Goal: Information Seeking & Learning: Learn about a topic

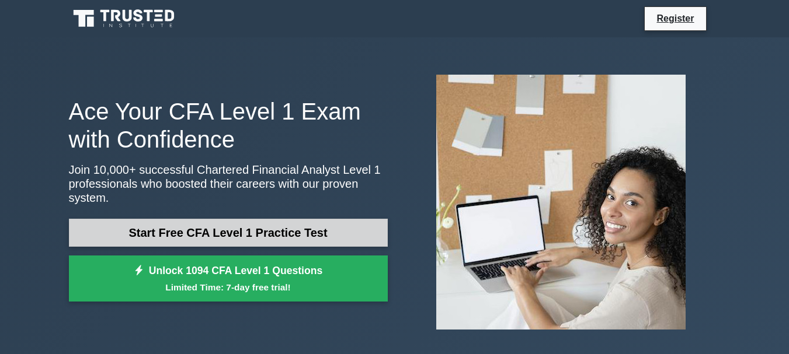
click at [162, 221] on link "Start Free CFA Level 1 Practice Test" at bounding box center [228, 233] width 319 height 28
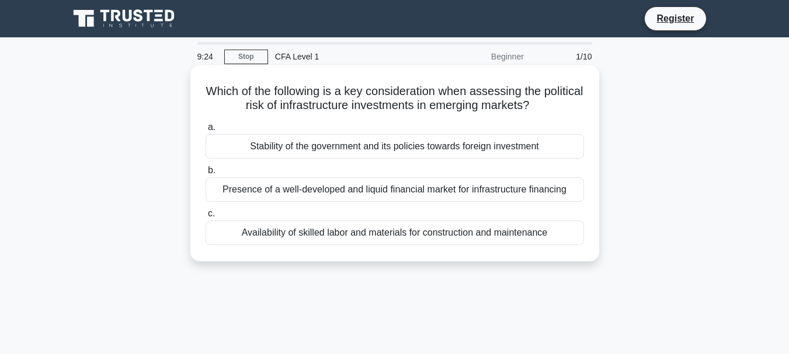
click at [358, 147] on div "Stability of the government and its policies towards foreign investment" at bounding box center [395, 146] width 378 height 25
click at [206, 131] on input "a. Stability of the government and its policies towards foreign investment" at bounding box center [206, 128] width 0 height 8
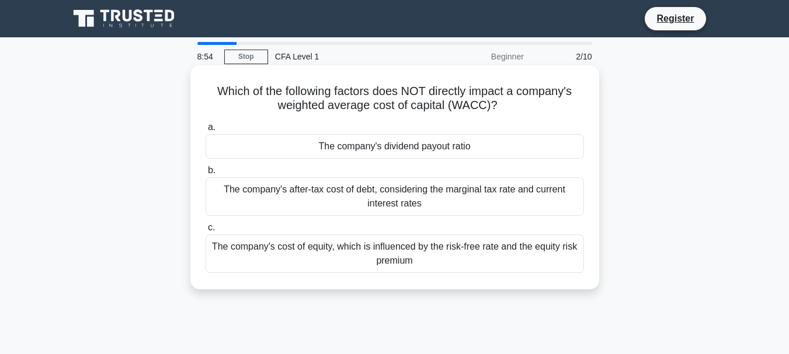
click at [372, 151] on div "The company's dividend payout ratio" at bounding box center [395, 146] width 378 height 25
click at [206, 131] on input "a. The company's dividend payout ratio" at bounding box center [206, 128] width 0 height 8
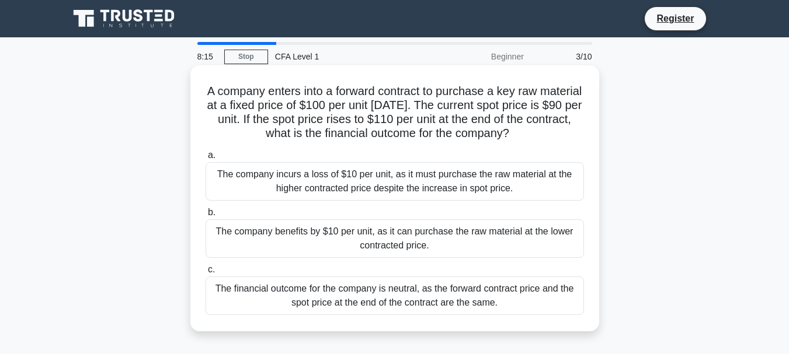
click at [343, 231] on div "The company benefits by $10 per unit, as it can purchase the raw material at th…" at bounding box center [395, 239] width 378 height 39
click at [206, 217] on input "b. The company benefits by $10 per unit, as it can purchase the raw material at…" at bounding box center [206, 213] width 0 height 8
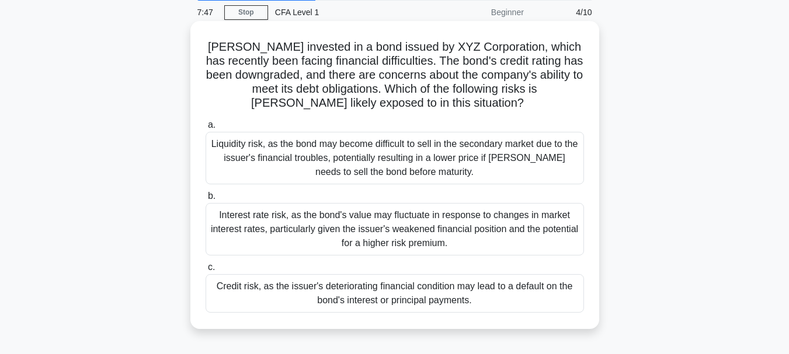
scroll to position [45, 0]
click at [298, 292] on div "Credit risk, as the issuer's deteriorating financial condition may lead to a de…" at bounding box center [395, 293] width 378 height 39
click at [206, 271] on input "c. Credit risk, as the issuer's deteriorating financial condition may lead to a…" at bounding box center [206, 267] width 0 height 8
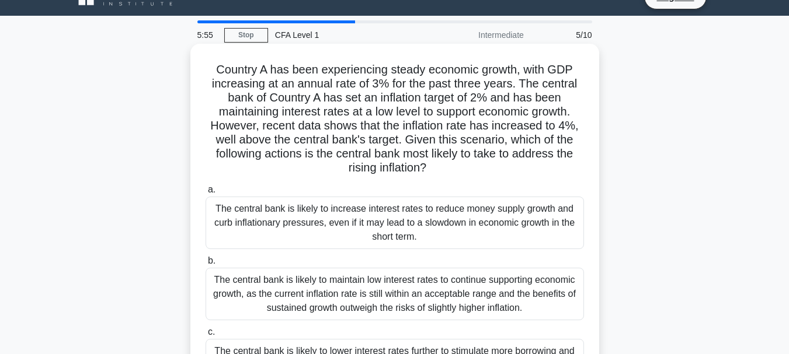
scroll to position [21, 0]
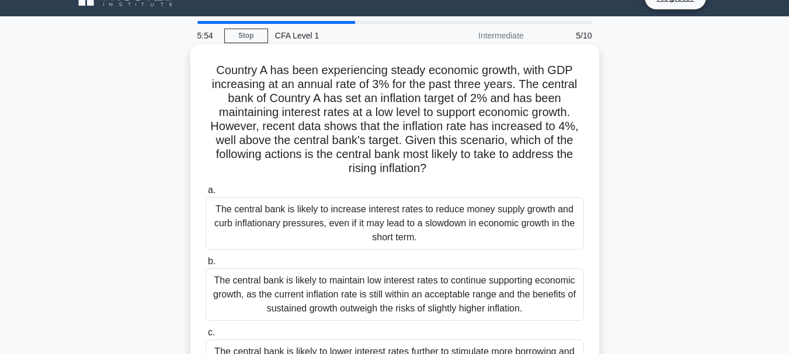
click at [311, 228] on div "The central bank is likely to increase interest rates to reduce money supply gr…" at bounding box center [395, 223] width 378 height 53
click at [206, 194] on input "a. The central bank is likely to increase interest rates to reduce money supply…" at bounding box center [206, 191] width 0 height 8
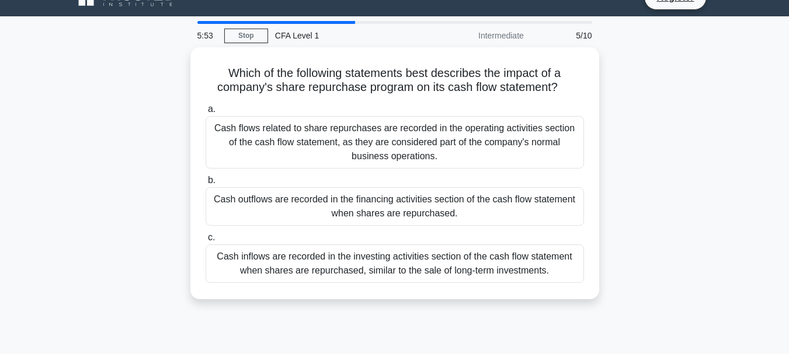
scroll to position [0, 0]
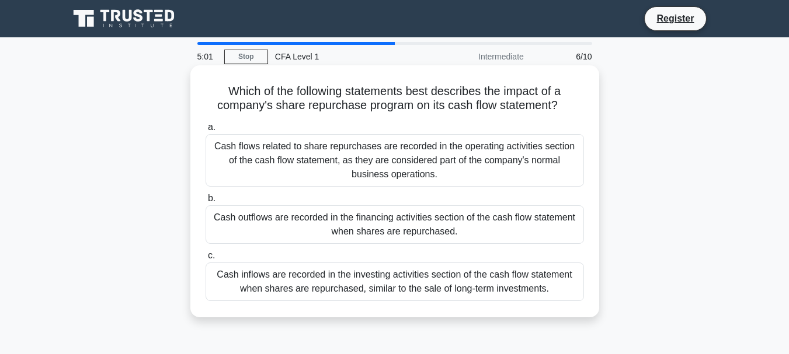
click at [322, 225] on div "Cash outflows are recorded in the financing activities section of the cash flow…" at bounding box center [395, 225] width 378 height 39
click at [206, 203] on input "b. Cash outflows are recorded in the financing activities section of the cash f…" at bounding box center [206, 199] width 0 height 8
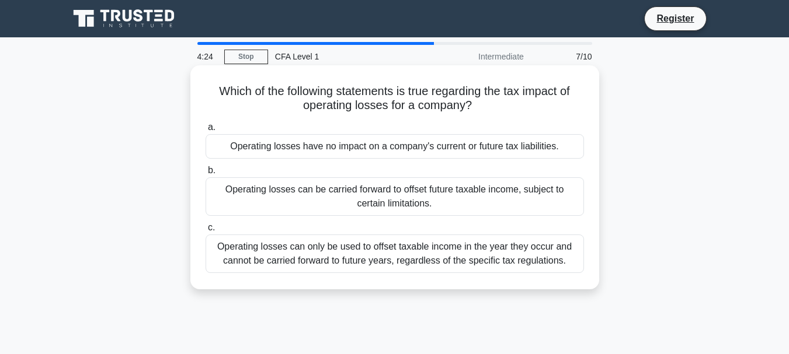
click at [381, 264] on div "Operating losses can only be used to offset taxable income in the year they occ…" at bounding box center [395, 254] width 378 height 39
click at [206, 232] on input "c. Operating losses can only be used to offset taxable income in the year they …" at bounding box center [206, 228] width 0 height 8
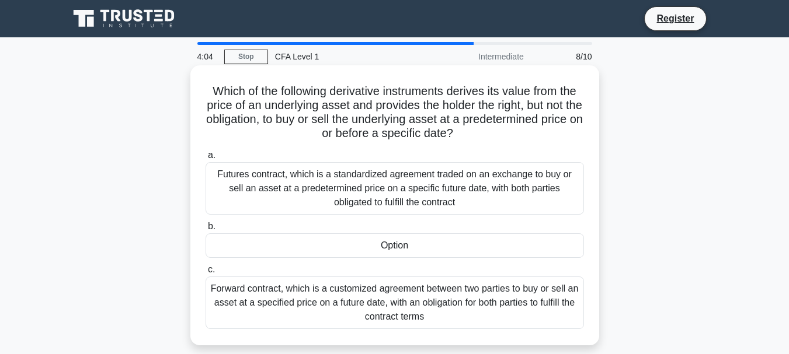
click at [320, 179] on div "Futures contract, which is a standardized agreement traded on an exchange to bu…" at bounding box center [395, 188] width 378 height 53
click at [206, 159] on input "a. Futures contract, which is a standardized agreement traded on an exchange to…" at bounding box center [206, 156] width 0 height 8
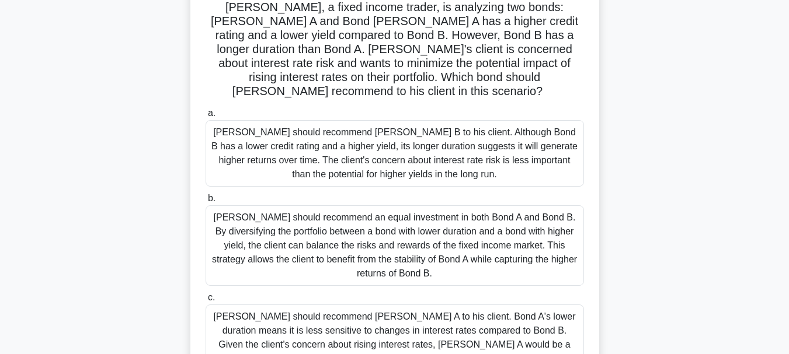
scroll to position [85, 0]
click at [295, 308] on div "[PERSON_NAME] should recommend [PERSON_NAME] A to his client. Bond A's lower du…" at bounding box center [395, 337] width 378 height 67
click at [206, 301] on input "c. [PERSON_NAME] should recommend [PERSON_NAME] A to his client. Bond A's lower…" at bounding box center [206, 298] width 0 height 8
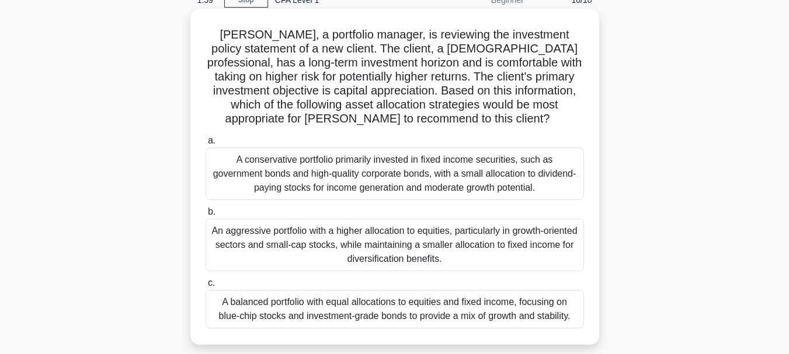
scroll to position [58, 0]
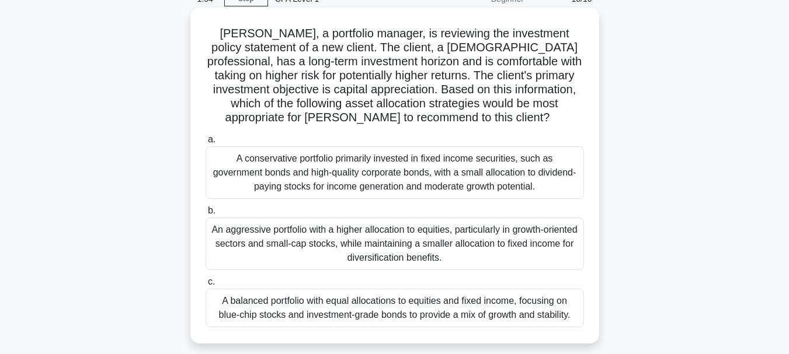
click at [324, 238] on div "An aggressive portfolio with a higher allocation to equities, particularly in g…" at bounding box center [395, 244] width 378 height 53
click at [206, 215] on input "b. An aggressive portfolio with a higher allocation to equities, particularly i…" at bounding box center [206, 211] width 0 height 8
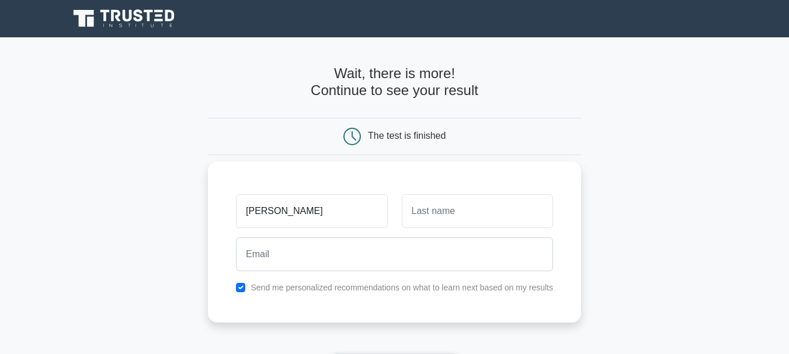
type input "Elvin"
click at [397, 215] on div at bounding box center [477, 211] width 165 height 43
click at [413, 213] on input "text" at bounding box center [477, 211] width 151 height 34
type input "Yusibov"
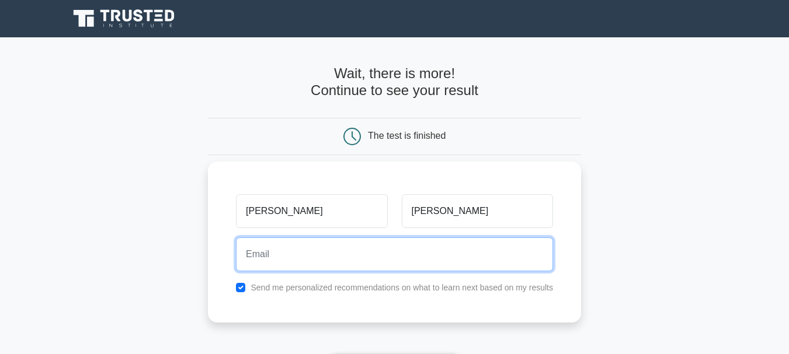
click at [420, 260] on input "email" at bounding box center [394, 255] width 317 height 34
type input "yusibovelvin365@gmail.com"
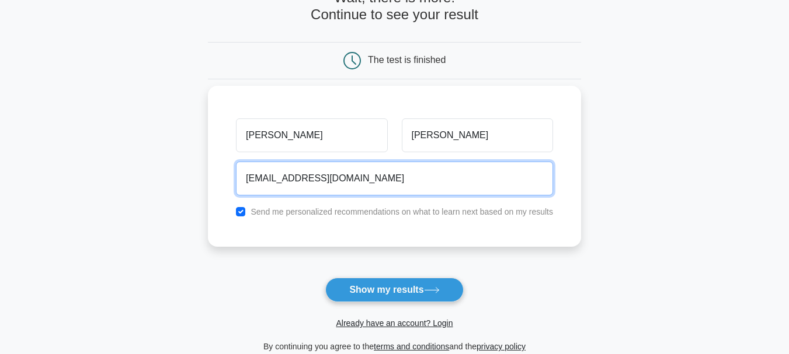
scroll to position [93, 0]
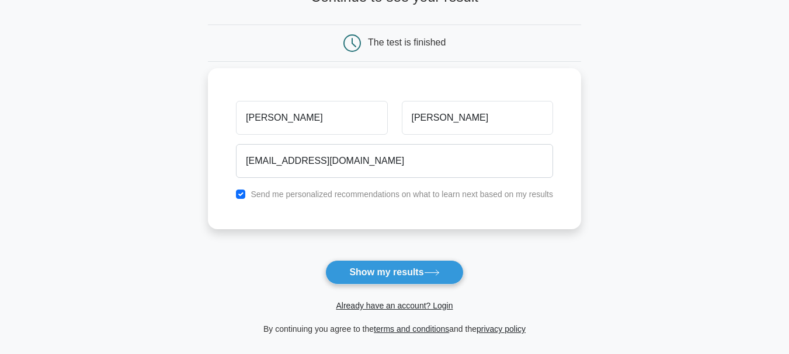
click at [359, 272] on button "Show my results" at bounding box center [394, 272] width 138 height 25
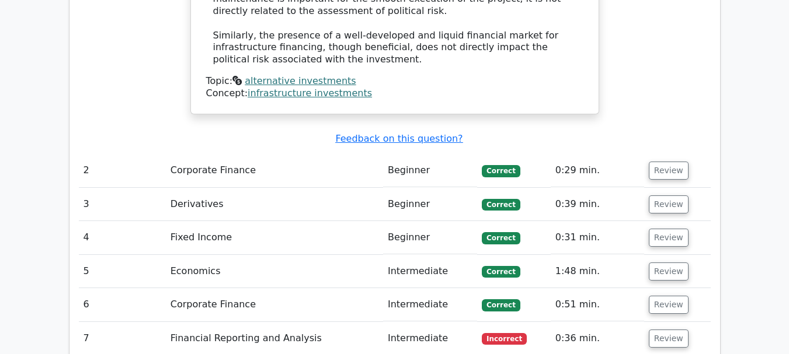
scroll to position [1439, 0]
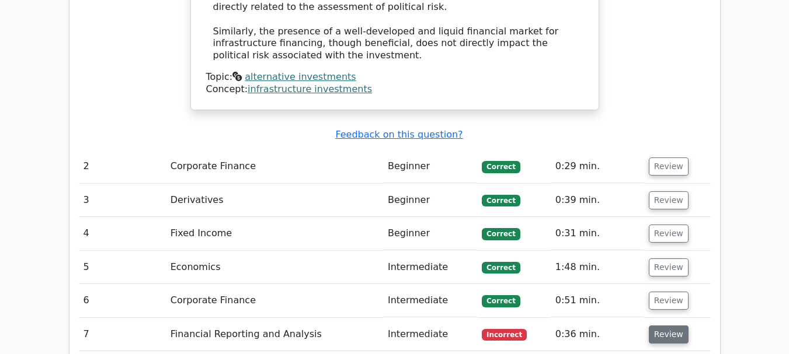
click at [657, 326] on button "Review" at bounding box center [669, 335] width 40 height 18
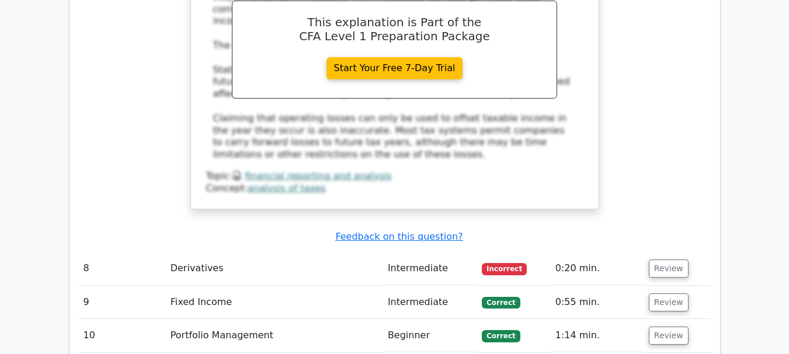
scroll to position [2071, 0]
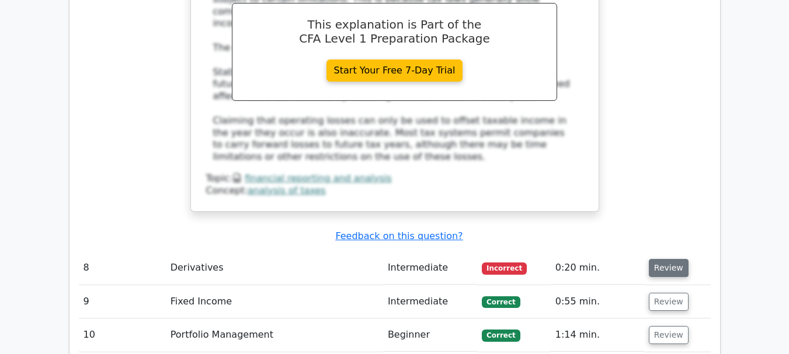
click at [653, 259] on button "Review" at bounding box center [669, 268] width 40 height 18
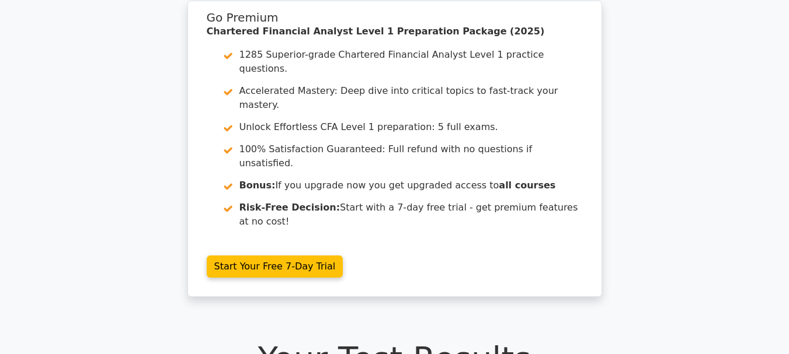
scroll to position [46, 0]
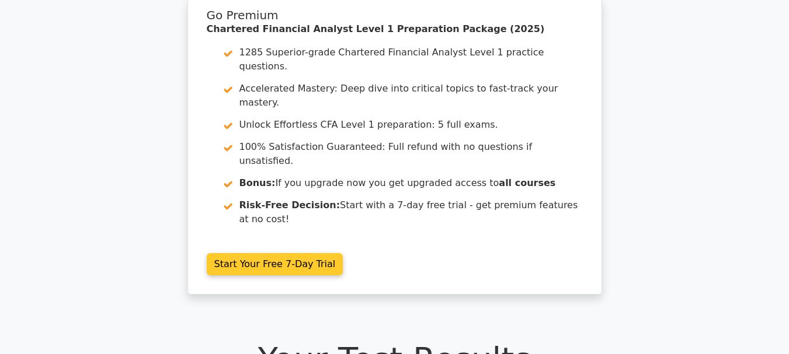
click at [236, 253] on link "Start Your Free 7-Day Trial" at bounding box center [275, 264] width 137 height 22
